Goal: Information Seeking & Learning: Learn about a topic

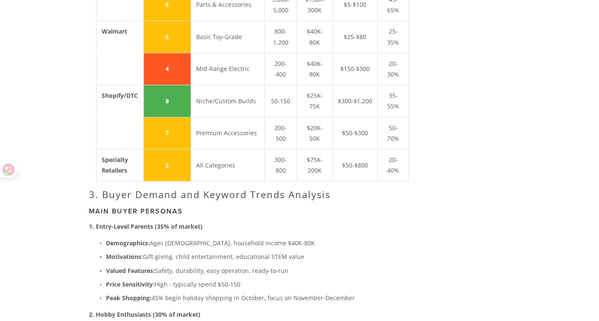
scroll to position [1253, 0]
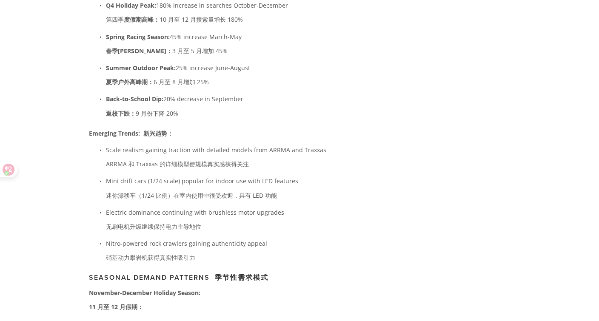
scroll to position [2672, 0]
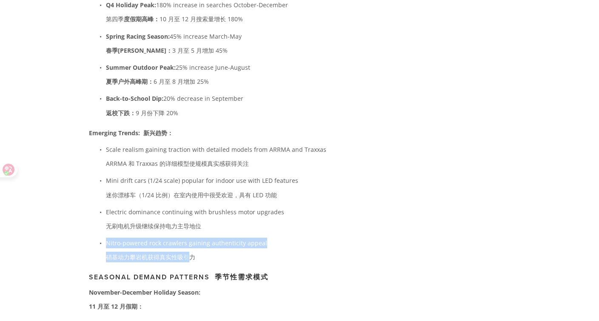
drag, startPoint x: 190, startPoint y: 235, endPoint x: 190, endPoint y: 239, distance: 4.7
click at [190, 239] on ul "Scale realism gaining traction with detailed models from ARRMA and Traxxas ARRM…" at bounding box center [245, 205] width 313 height 122
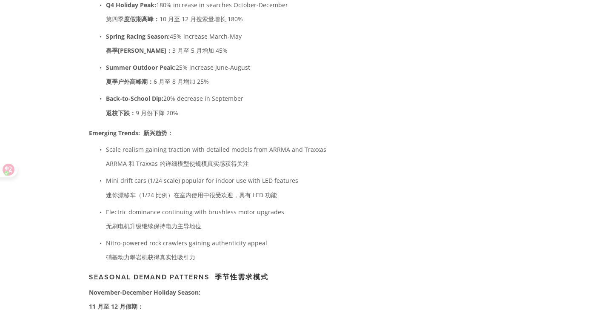
click at [339, 189] on p "Mini drift cars (1/24 scale) popular for indoor use with LED features 迷你漂移车（1/2…" at bounding box center [254, 189] width 296 height 28
click at [358, 238] on p "Nitro-powered rock crawlers gaining authenticity appeal 硝基动力攀岩机获得真实性吸引力" at bounding box center [254, 252] width 296 height 28
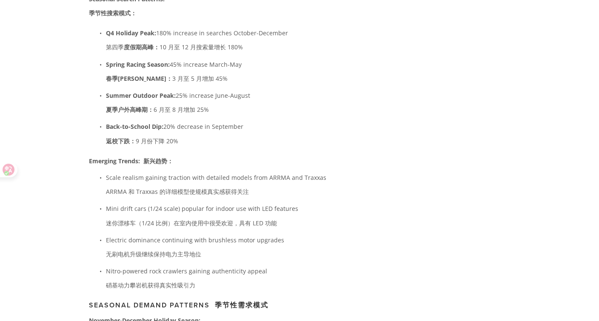
scroll to position [2624, 0]
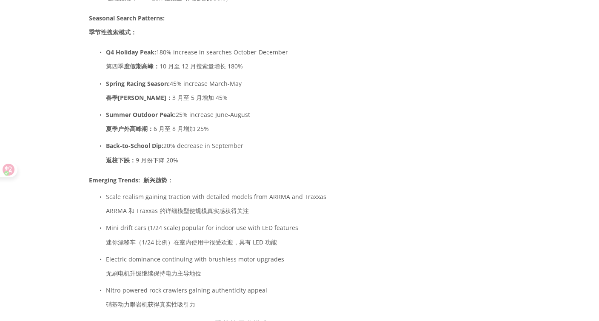
click at [274, 142] on p "Back-to-School Dip: 20% decrease in September 返校下跌： 9 月份下降 20%" at bounding box center [254, 154] width 296 height 28
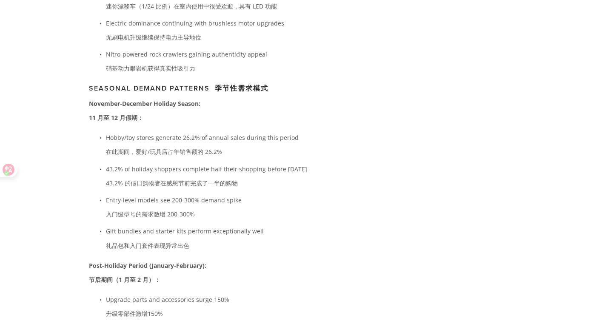
scroll to position [2908, 0]
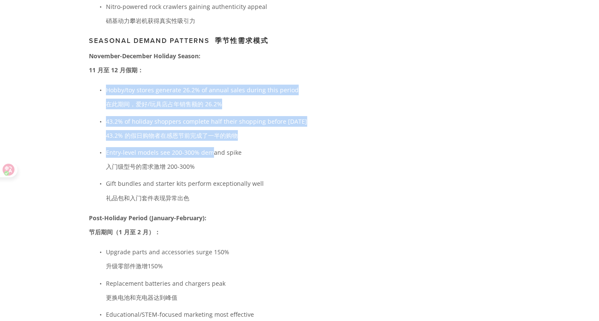
drag, startPoint x: 150, startPoint y: 59, endPoint x: 209, endPoint y: 134, distance: 95.5
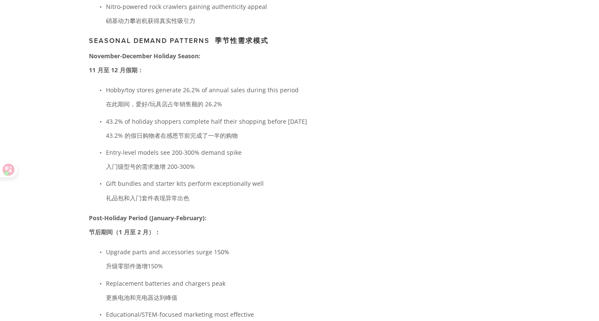
drag, startPoint x: 209, startPoint y: 134, endPoint x: 199, endPoint y: 189, distance: 55.4
click at [199, 189] on p "Gift bundles and starter kits perform exceptionally well 礼品包和入门套件表现异常出色" at bounding box center [254, 192] width 296 height 28
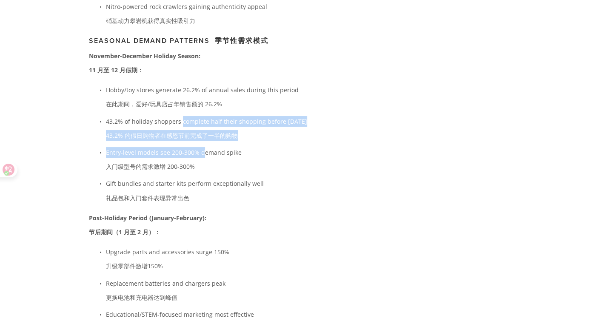
drag, startPoint x: 181, startPoint y: 101, endPoint x: 203, endPoint y: 135, distance: 39.4
click at [203, 135] on ul "Hobby/toy stores generate 26.2% of annual sales during this period 在此期间，爱好/玩具店占…" at bounding box center [245, 146] width 313 height 122
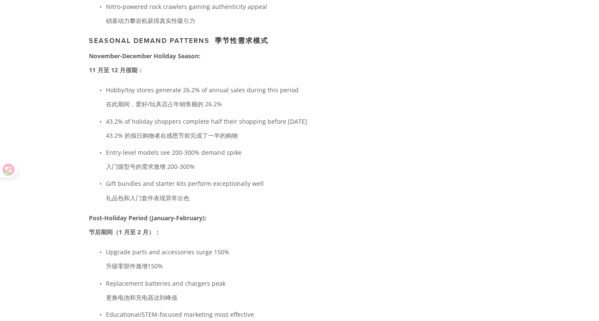
drag, startPoint x: 203, startPoint y: 135, endPoint x: 200, endPoint y: 169, distance: 34.6
click at [200, 178] on p "Gift bundles and starter kits perform exceptionally well 礼品包和入门套件表现异常出色" at bounding box center [254, 192] width 296 height 28
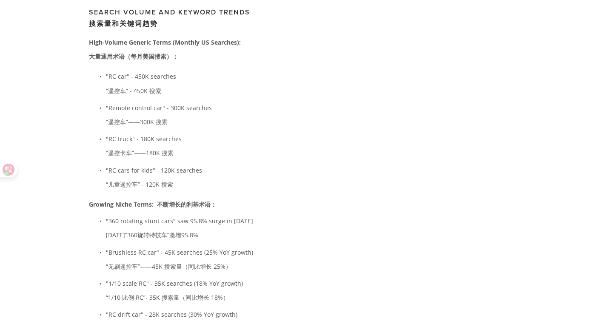
scroll to position [2246, 0]
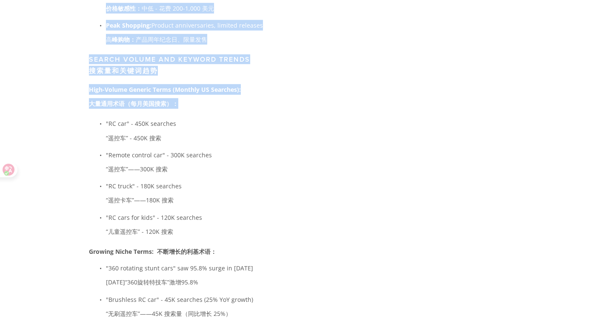
drag, startPoint x: 88, startPoint y: 57, endPoint x: 176, endPoint y: 97, distance: 97.2
copy article "LO Ipsu Dolors Ametconsecte: Adipi elit seddoe te Incidi Utlabor Etdolor" magna…"
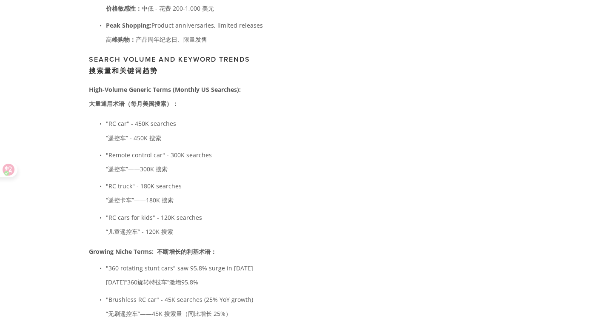
click at [246, 135] on ul ""RC car" - 450K searches “遥控车” - 450K 搜索 "Remote control car" - 300K searches “…" at bounding box center [245, 179] width 313 height 122
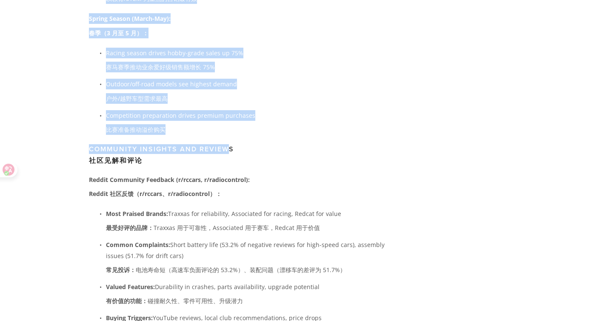
scroll to position [3239, 0]
drag, startPoint x: 90, startPoint y: 60, endPoint x: 225, endPoint y: 112, distance: 145.1
copy div "loremipsu Dolo-Sitame Consect Adipi (Elitsed DO Eiusmodt): incidi（utlabo）： "ET …"
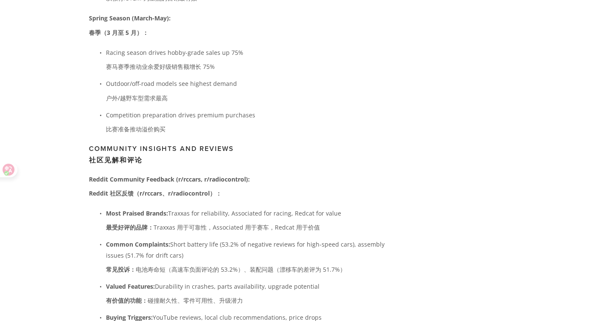
click at [194, 187] on p "Reddit Community Feedback (r/rccars, r/radiocontrol): Reddit 社区反馈（r/rccars、r/ra…" at bounding box center [245, 188] width 313 height 28
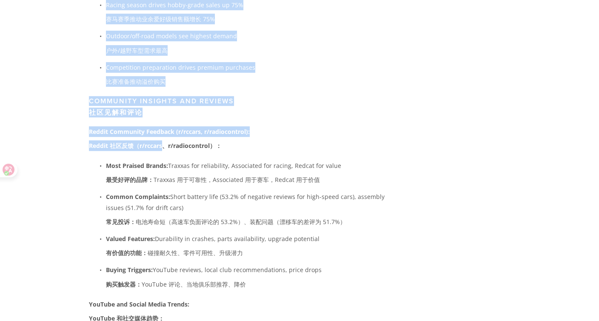
scroll to position [3334, 0]
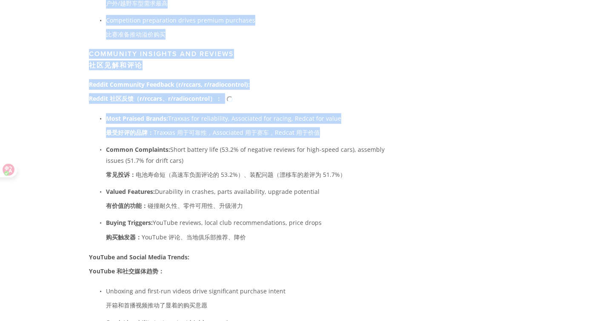
drag, startPoint x: 88, startPoint y: 100, endPoint x: 163, endPoint y: 127, distance: 79.6
copy article "LO Ipsu Dolors Ametconsecte: Adipi elit seddoe te Incidi Utlabor Etdolor" magna…"
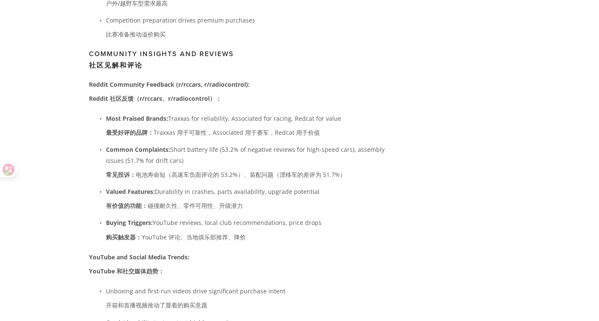
click at [119, 124] on p "Most Praised Brands: Traxxas for reliability, Associated for racing, Redcat for…" at bounding box center [254, 127] width 296 height 28
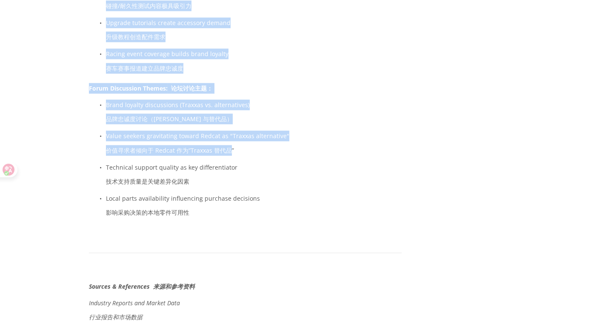
scroll to position [3712, 0]
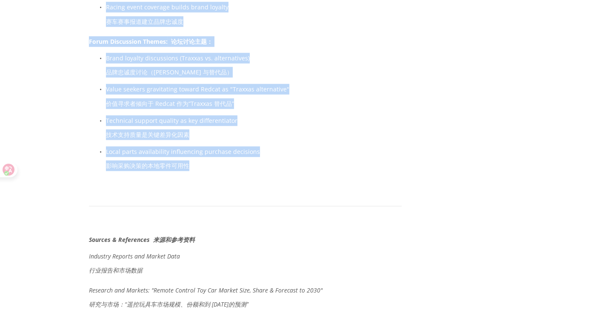
drag, startPoint x: 89, startPoint y: 52, endPoint x: 235, endPoint y: 145, distance: 173.5
copy div "loremip Dolors Ametconse Adipisci (e/seddoe, t/incididuntut): Labore etdo（m/ali…"
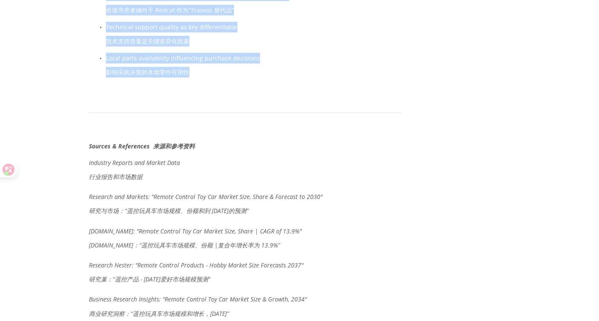
scroll to position [3807, 0]
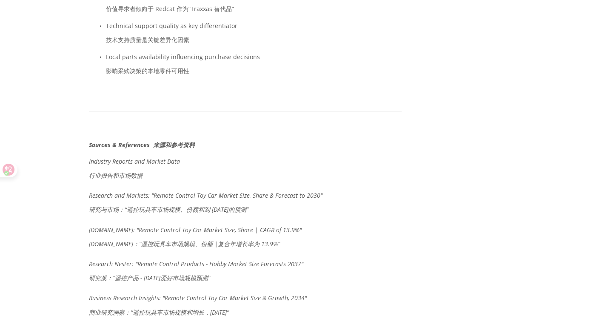
click at [255, 94] on div at bounding box center [245, 111] width 313 height 42
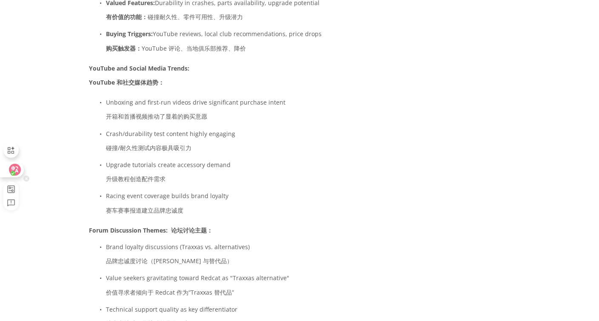
click at [11, 172] on circle at bounding box center [13, 173] width 5 height 5
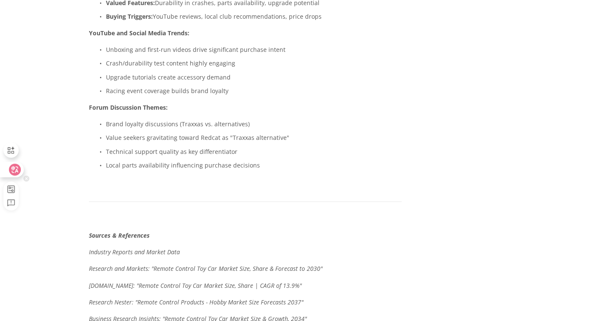
click at [17, 173] on icon at bounding box center [15, 170] width 9 height 9
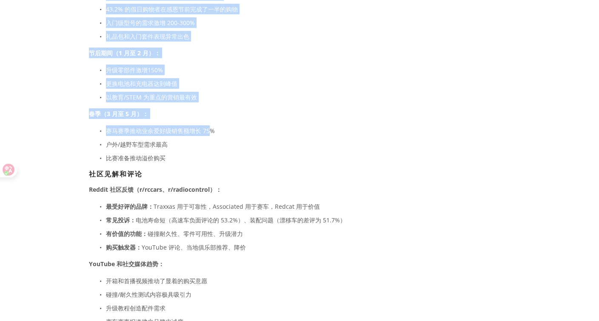
scroll to position [2160, 0]
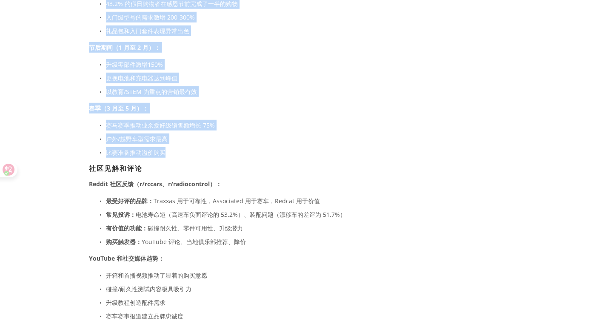
drag, startPoint x: 89, startPoint y: 56, endPoint x: 226, endPoint y: 138, distance: 159.2
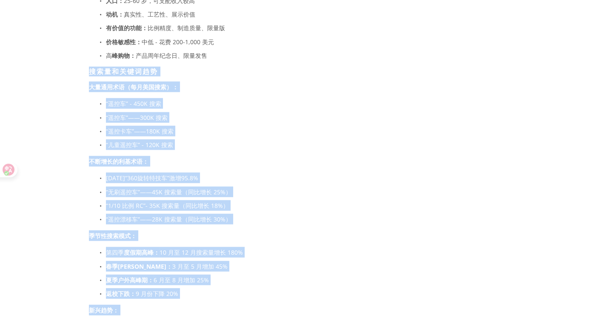
scroll to position [1735, 0]
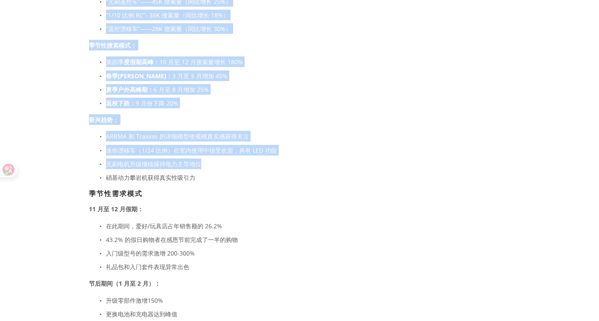
scroll to position [1924, 0]
drag, startPoint x: 90, startPoint y: 58, endPoint x: 223, endPoint y: 157, distance: 165.8
copy div "搜索量和关键词趋势 大量通用术语（每月美国搜索）： “遥控车” - 450K 搜索 “遥控车”——300K 搜索 “遥控卡车”——180K 搜索 “儿童遥控车…"
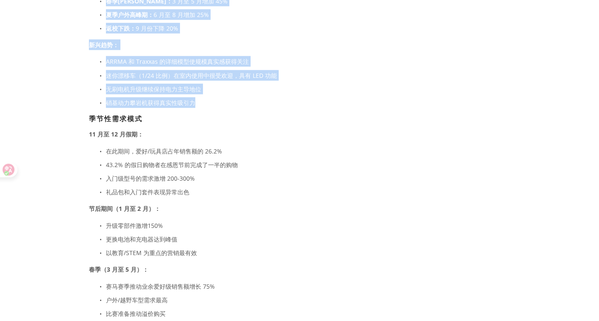
scroll to position [1971, 0]
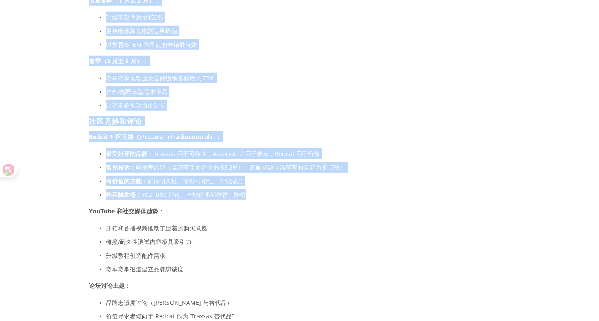
scroll to position [2350, 0]
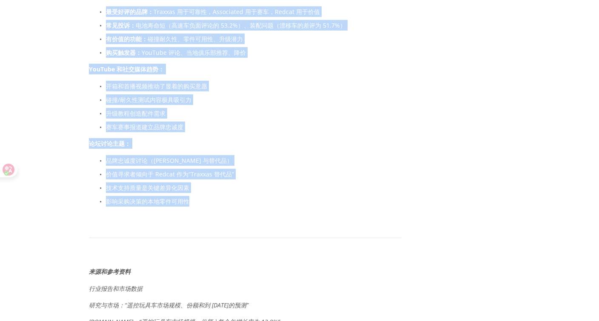
drag, startPoint x: 89, startPoint y: 58, endPoint x: 280, endPoint y: 180, distance: 226.1
copy div "loremipsu dolors（ametco）： “adi” - 126E se “doe”——044T in “utla”——995E do “magna…"
